Goal: Information Seeking & Learning: Learn about a topic

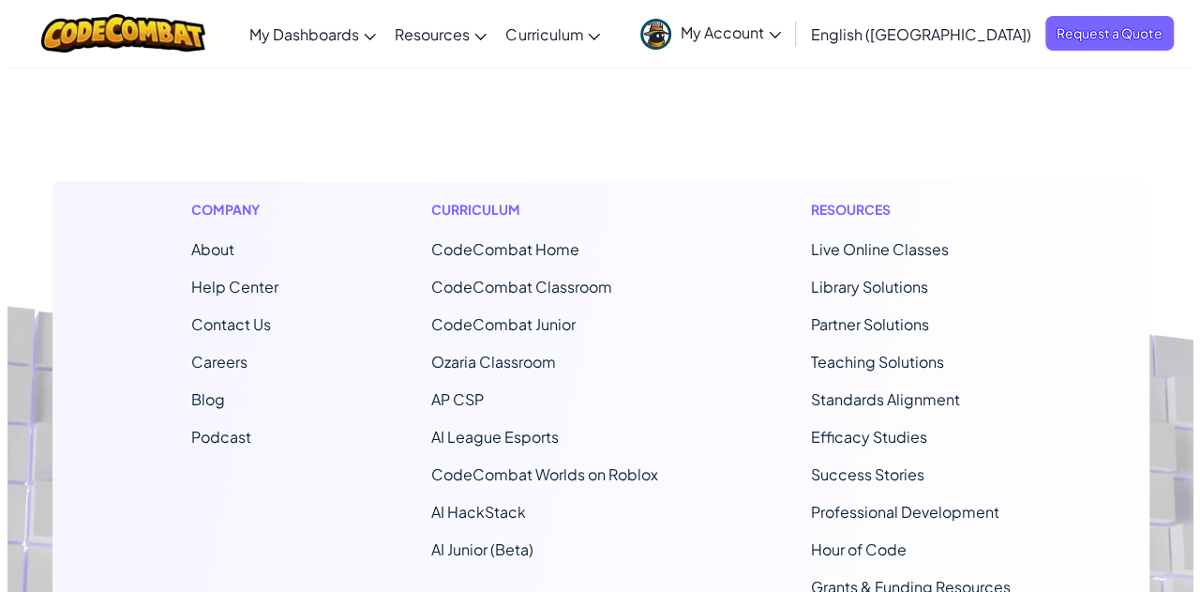
scroll to position [925, 0]
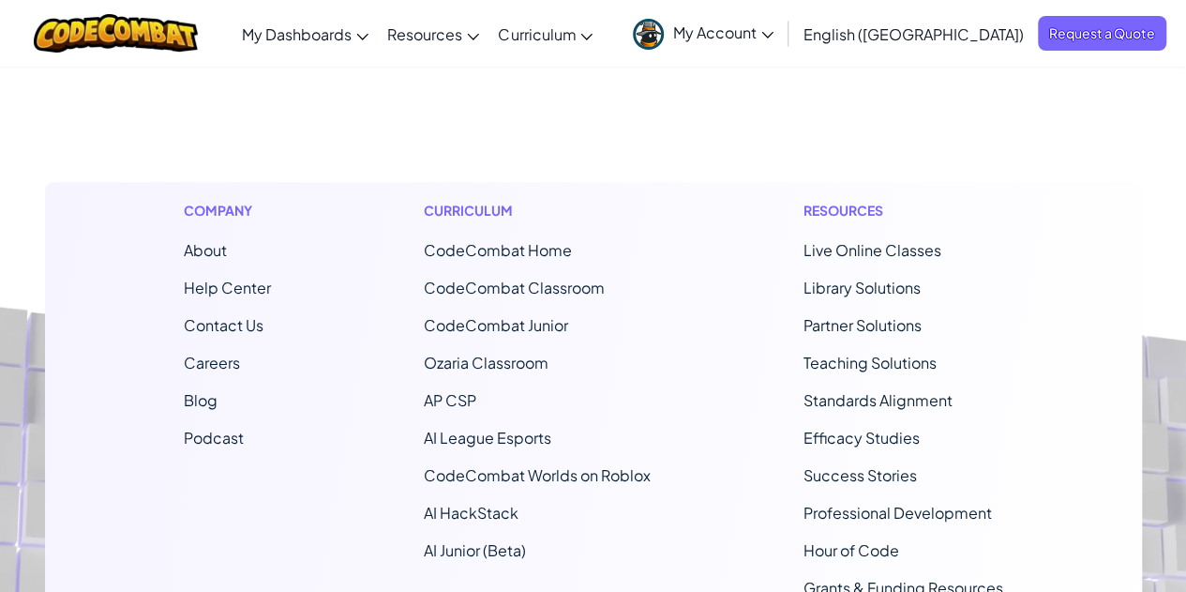
click at [482, 243] on span "CodeCombat Home" at bounding box center [498, 250] width 148 height 20
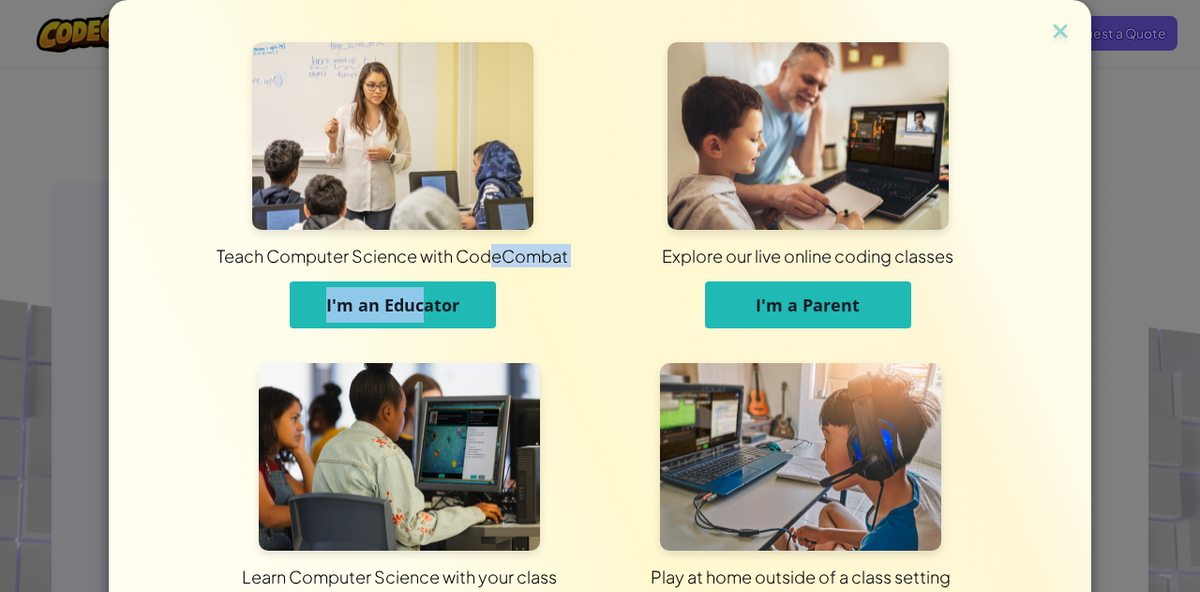
drag, startPoint x: 482, startPoint y: 243, endPoint x: 413, endPoint y: 307, distance: 94.2
click at [413, 307] on div "Teach Computer Science with CodeCombat I'm an Educator Explore our live online …" at bounding box center [600, 194] width 831 height 305
click at [413, 307] on span "I'm an Educator" at bounding box center [392, 304] width 133 height 23
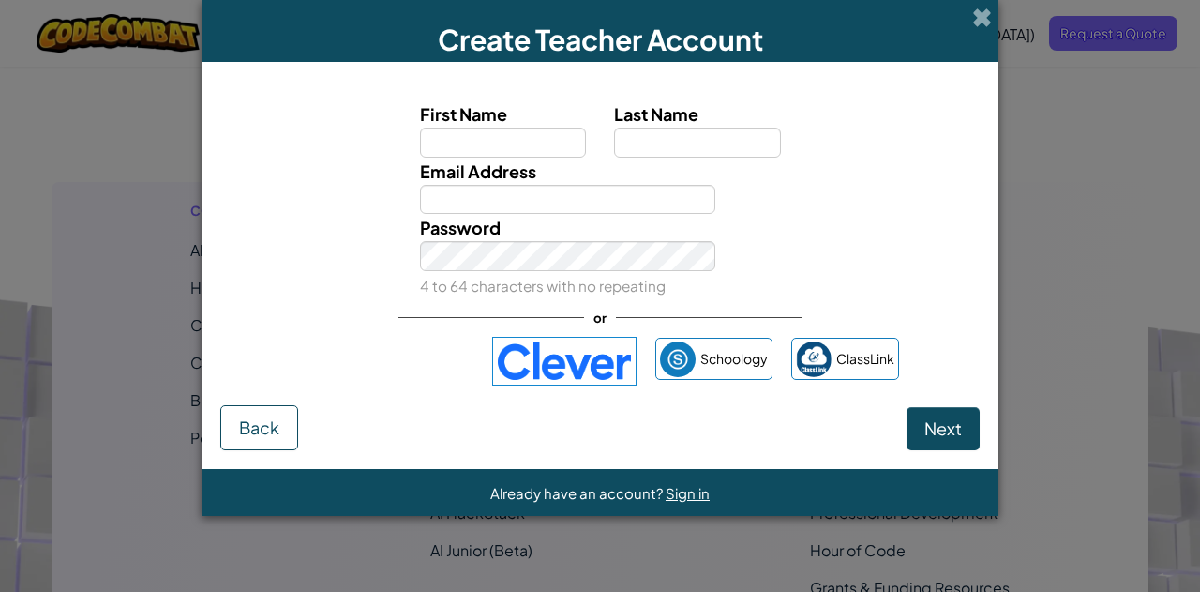
click at [546, 365] on img at bounding box center [564, 361] width 144 height 49
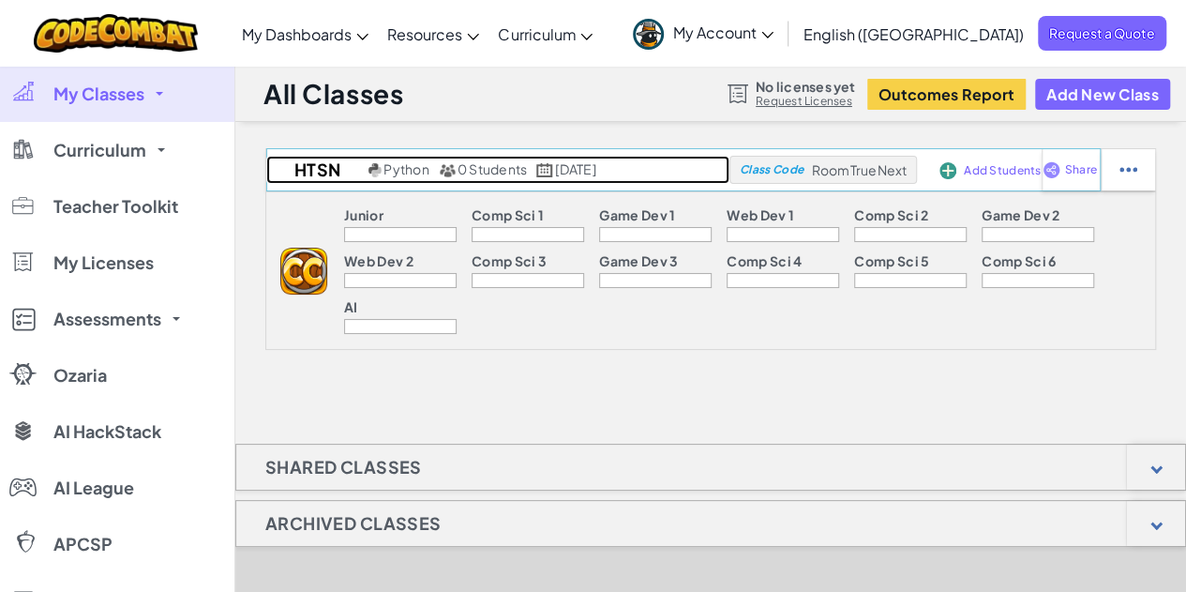
click at [383, 172] on span "Python" at bounding box center [405, 168] width 45 height 17
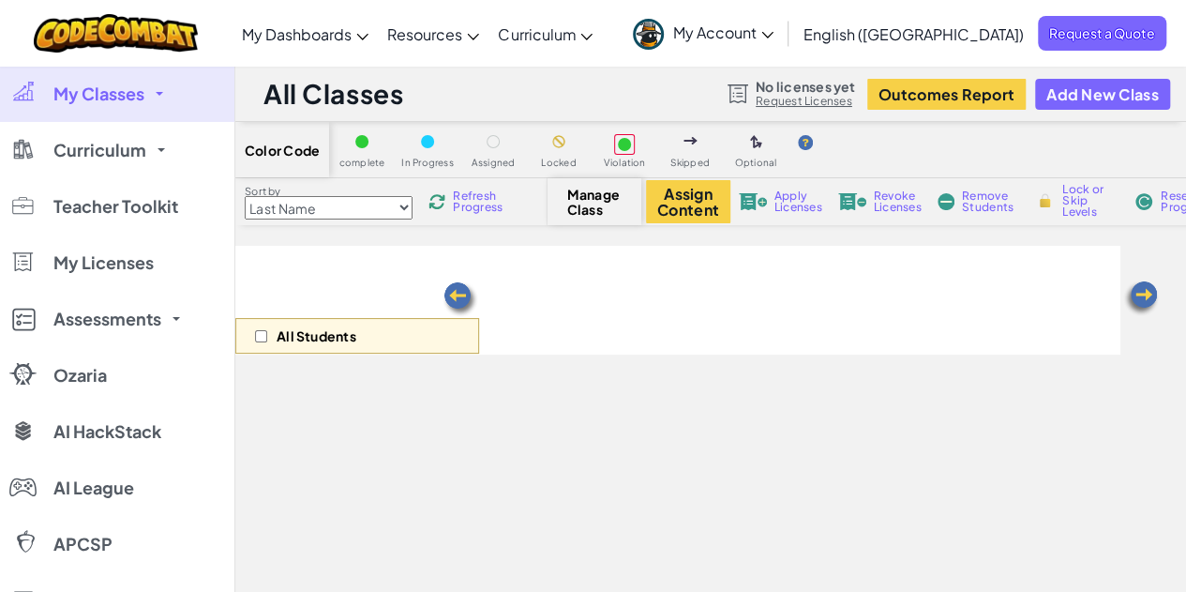
select select "560f1a9f22961295f9427742"
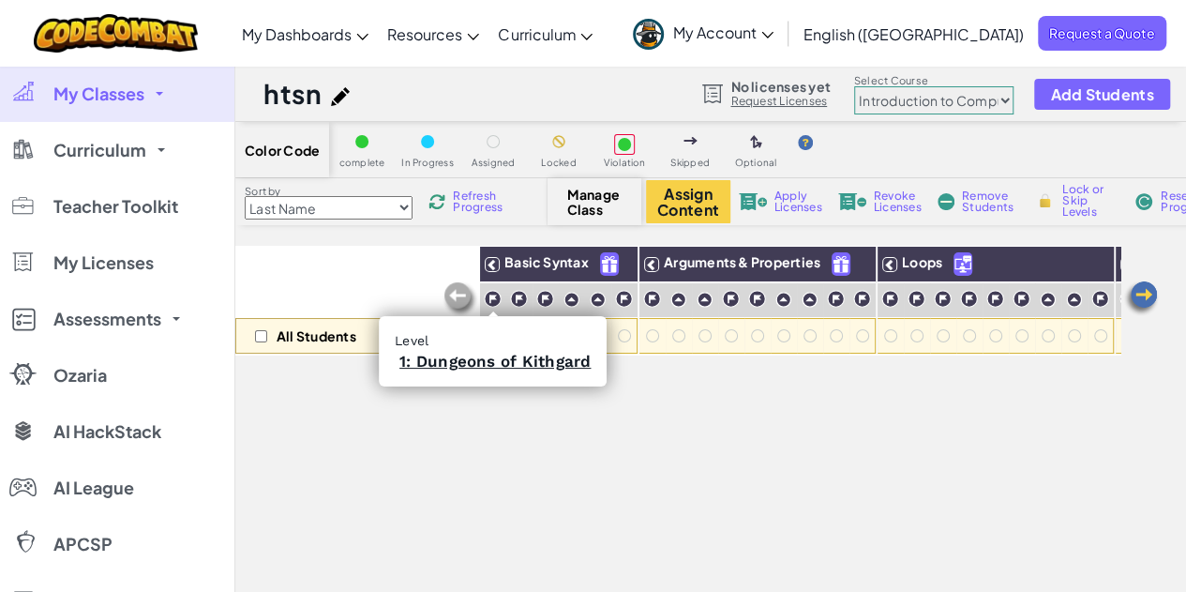
click at [488, 370] on h3 "1: Dungeons of Kithgard" at bounding box center [493, 361] width 196 height 21
click at [487, 359] on link "1: Dungeons of Kithgard" at bounding box center [494, 361] width 191 height 19
